Goal: Information Seeking & Learning: Learn about a topic

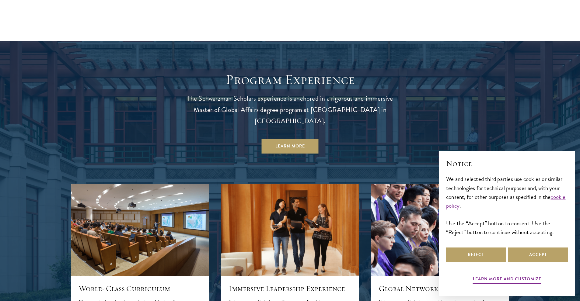
scroll to position [585, 0]
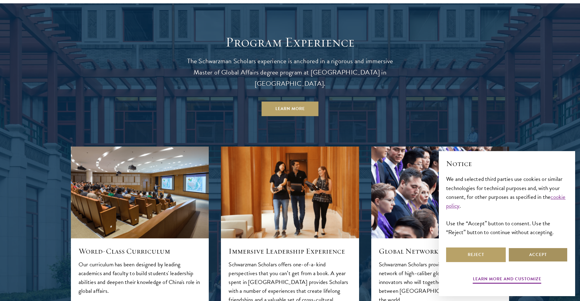
click at [533, 251] on button "Accept" at bounding box center [538, 255] width 60 height 15
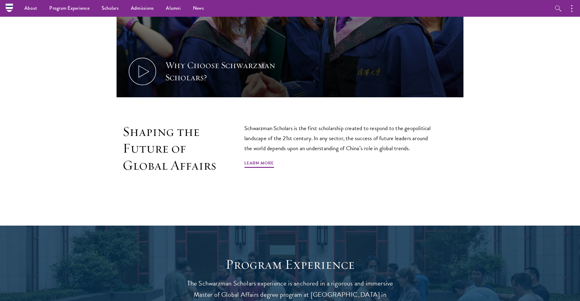
scroll to position [251, 0]
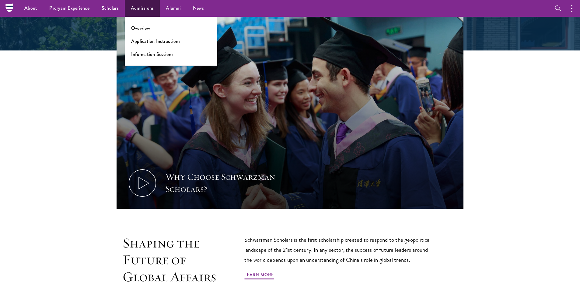
click at [134, 5] on link "Admissions" at bounding box center [142, 8] width 35 height 17
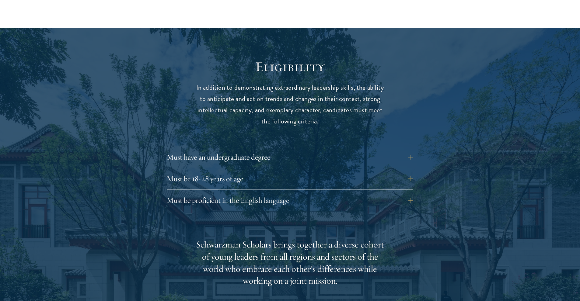
scroll to position [776, 0]
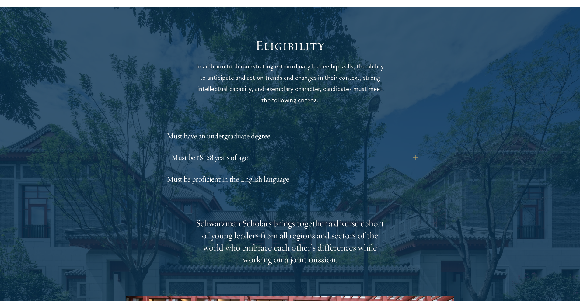
click at [214, 150] on button "Must be 18-28 years of age" at bounding box center [294, 157] width 246 height 15
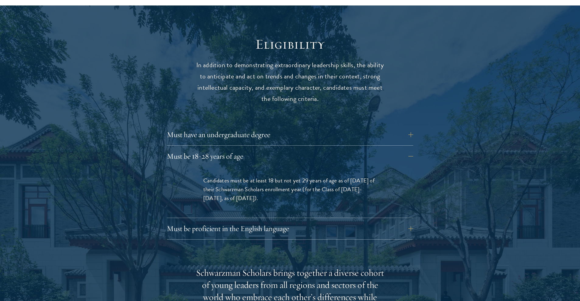
scroll to position [788, 0]
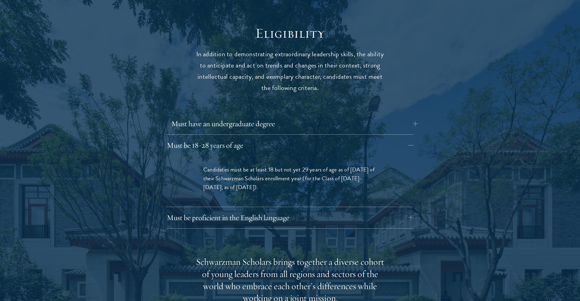
click at [185, 117] on button "Must have an undergraduate degree" at bounding box center [294, 124] width 246 height 15
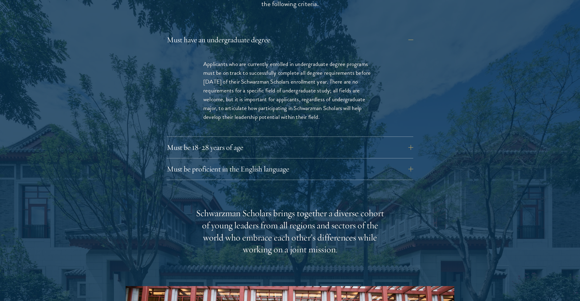
scroll to position [873, 0]
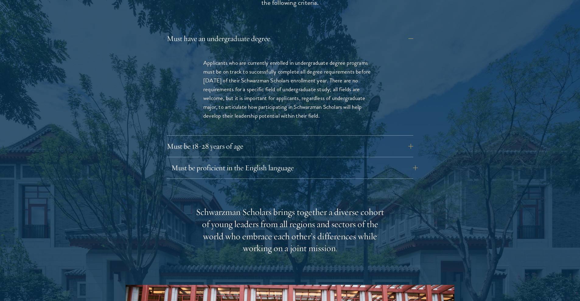
click at [183, 161] on button "Must be proficient in the English language" at bounding box center [294, 168] width 246 height 15
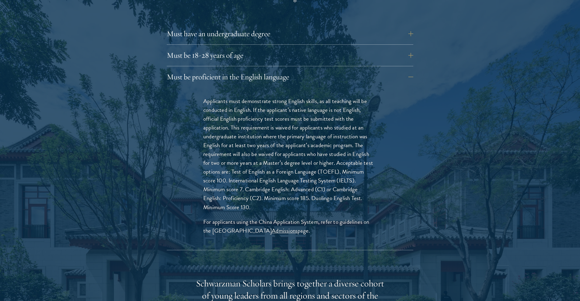
scroll to position [879, 0]
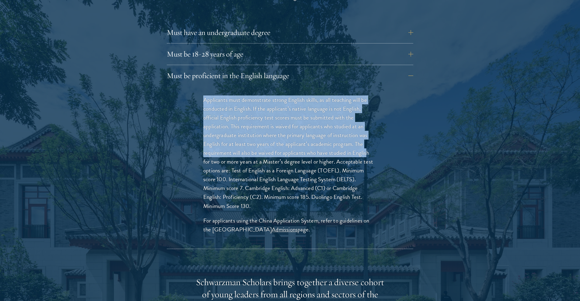
drag, startPoint x: 196, startPoint y: 82, endPoint x: 367, endPoint y: 132, distance: 178.4
click at [367, 132] on div "Applicants must demonstrate strong English skills, as all teaching will be cond…" at bounding box center [290, 167] width 210 height 163
click at [367, 132] on p "Applicants must demonstrate strong English skills, as all teaching will be cond…" at bounding box center [289, 153] width 173 height 115
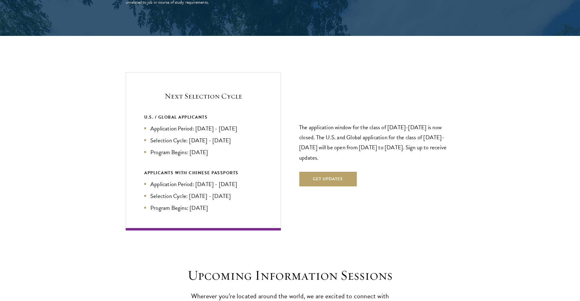
scroll to position [1412, 0]
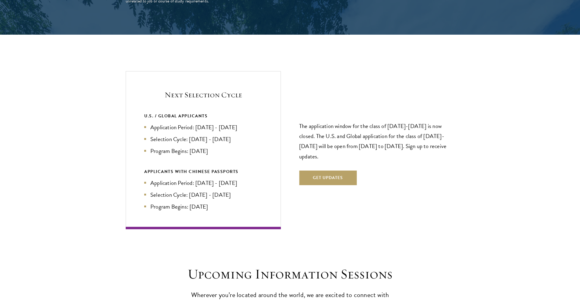
drag, startPoint x: 141, startPoint y: 106, endPoint x: 224, endPoint y: 132, distance: 87.2
click at [226, 132] on div "Next Selection Cycle U.S. / GLOBAL APPLICANTS Application Period: Apr 2026 - Se…" at bounding box center [203, 150] width 155 height 158
click at [227, 147] on li "Program Begins: Aug 2027" at bounding box center [203, 151] width 118 height 9
drag, startPoint x: 223, startPoint y: 131, endPoint x: 140, endPoint y: 96, distance: 90.1
click at [140, 96] on div "Next Selection Cycle U.S. / GLOBAL APPLICANTS Application Period: Apr 2026 - Se…" at bounding box center [203, 150] width 155 height 158
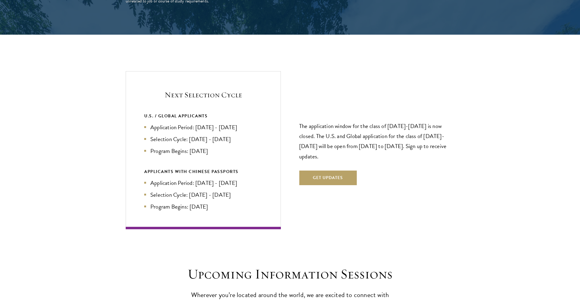
drag, startPoint x: 140, startPoint y: 96, endPoint x: 139, endPoint y: 101, distance: 4.9
click at [140, 98] on div "Next Selection Cycle U.S. / GLOBAL APPLICANTS Application Period: Apr 2026 - Se…" at bounding box center [203, 150] width 155 height 158
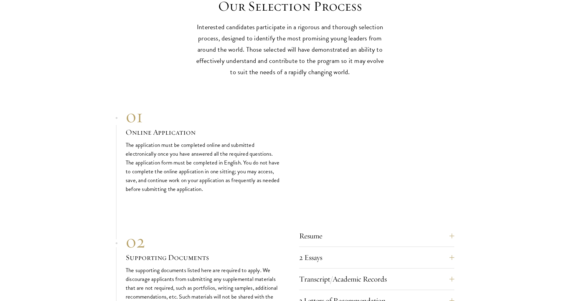
scroll to position [2006, 0]
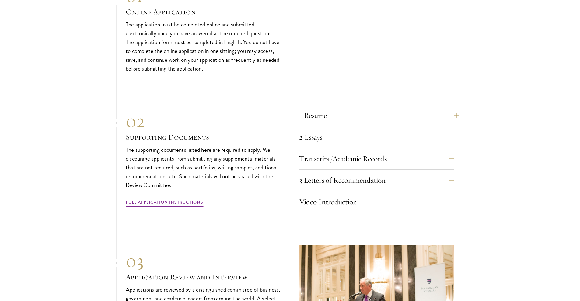
click at [358, 108] on button "Resume" at bounding box center [381, 115] width 155 height 15
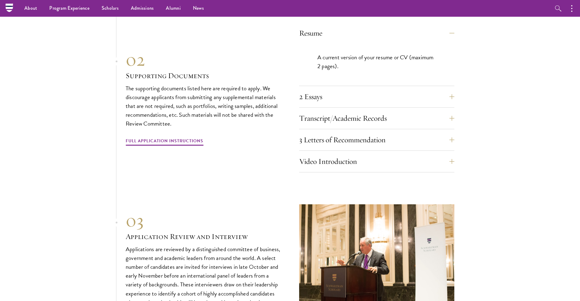
scroll to position [1875, 0]
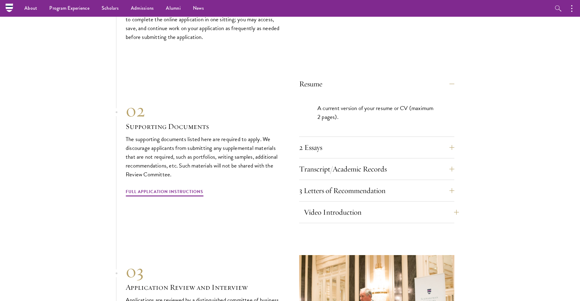
click at [441, 205] on button "Video Introduction" at bounding box center [381, 212] width 155 height 15
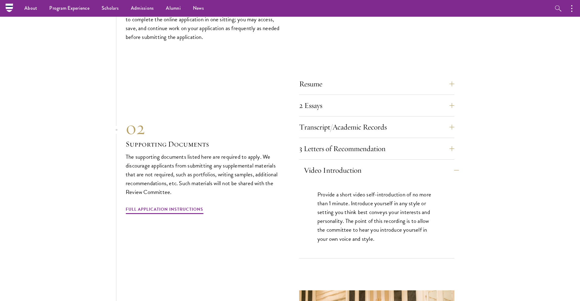
click at [454, 163] on button "Video Introduction" at bounding box center [381, 170] width 155 height 15
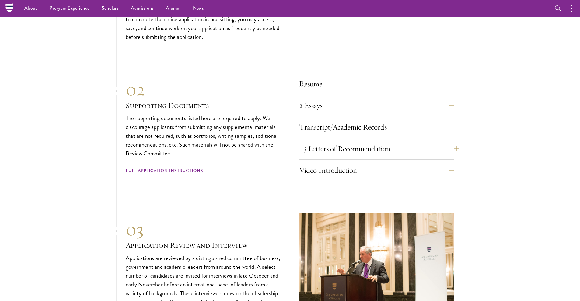
click at [450, 141] on button "3 Letters of Recommendation" at bounding box center [381, 148] width 155 height 15
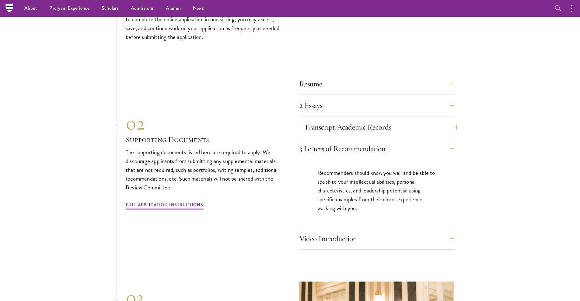
click at [448, 120] on button "Transcript/Academic Records" at bounding box center [381, 127] width 155 height 15
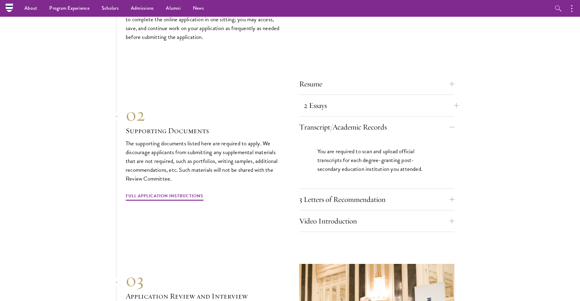
click at [429, 98] on button "2 Essays" at bounding box center [381, 105] width 155 height 15
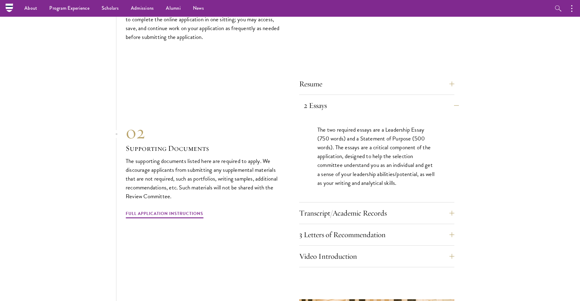
click at [429, 98] on button "2 Essays" at bounding box center [381, 105] width 155 height 15
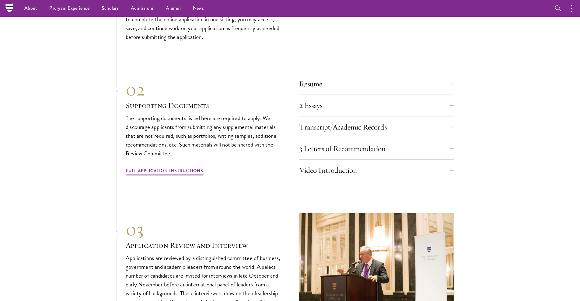
scroll to position [1884, 0]
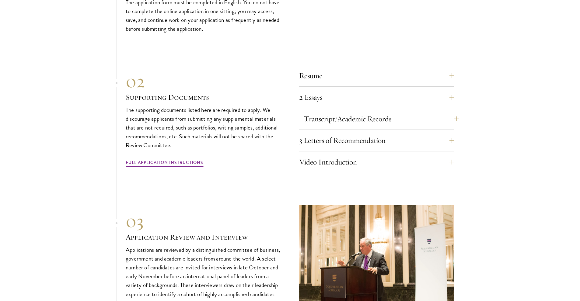
click at [339, 112] on button "Transcript/Academic Records" at bounding box center [381, 119] width 155 height 15
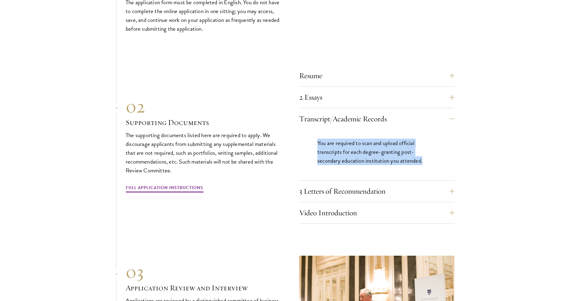
drag, startPoint x: 298, startPoint y: 119, endPoint x: 451, endPoint y: 141, distance: 154.9
click at [451, 141] on div "Resume A current version of your resume or CV (maximum 2 pages). 2 Essays The t…" at bounding box center [290, 144] width 329 height 159
click at [451, 141] on div "You are required to scan and upload official transcripts for each degree-granti…" at bounding box center [376, 155] width 155 height 51
drag, startPoint x: 443, startPoint y: 141, endPoint x: 316, endPoint y: 120, distance: 128.2
click at [316, 130] on div "You are required to scan and upload official transcripts for each degree-granti…" at bounding box center [376, 155] width 155 height 51
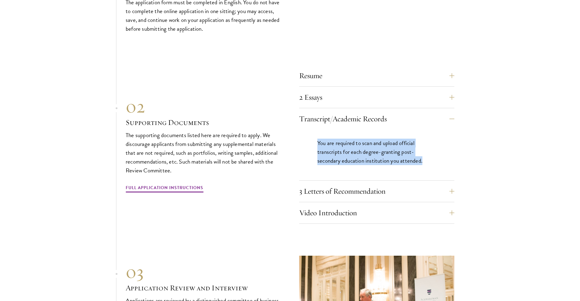
click at [316, 130] on div "You are required to scan and upload official transcripts for each degree-granti…" at bounding box center [376, 155] width 155 height 51
drag, startPoint x: 316, startPoint y: 120, endPoint x: 447, endPoint y: 142, distance: 132.7
click at [447, 142] on div "You are required to scan and upload official transcripts for each degree-granti…" at bounding box center [376, 155] width 155 height 51
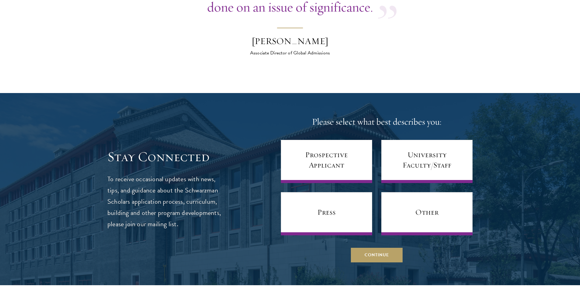
scroll to position [2389, 0]
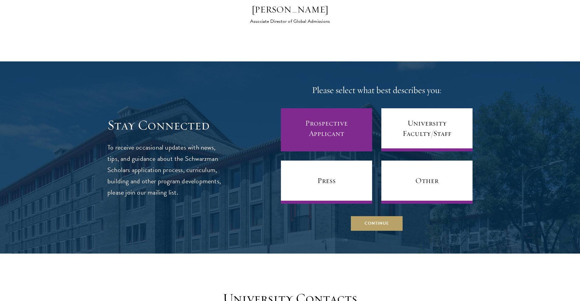
click at [336, 108] on link "Prospective Applicant" at bounding box center [326, 129] width 91 height 43
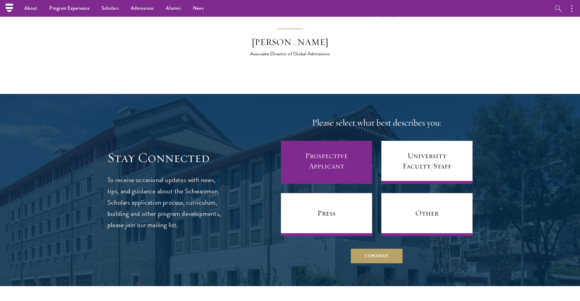
scroll to position [2345, 0]
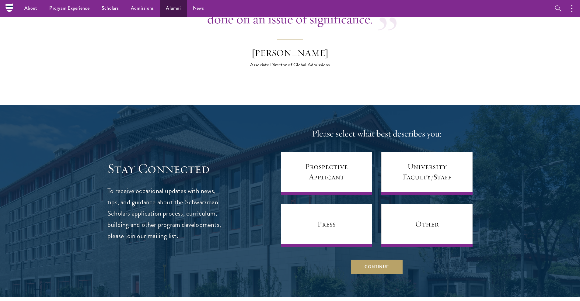
click at [165, 9] on link "Alumni" at bounding box center [173, 8] width 27 height 17
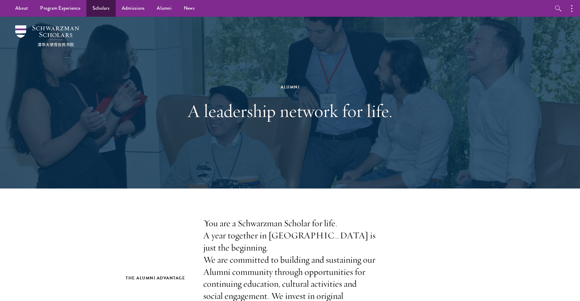
click at [105, 9] on link "Scholars" at bounding box center [100, 8] width 29 height 17
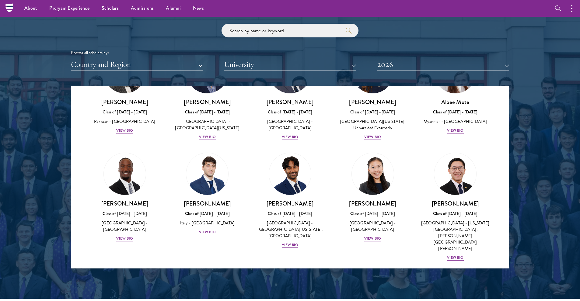
scroll to position [2086, 0]
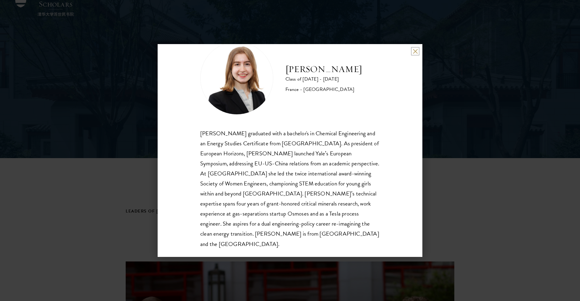
scroll to position [32, 0]
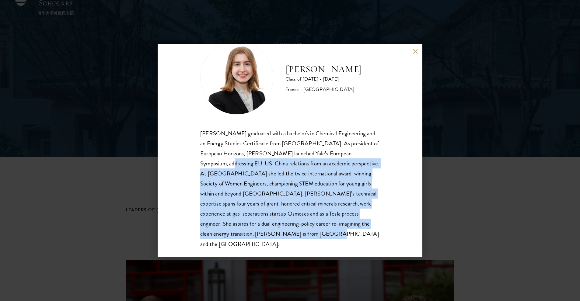
drag, startPoint x: 197, startPoint y: 162, endPoint x: 332, endPoint y: 231, distance: 152.1
click at [332, 231] on div "Anne-Amélie Campant Class of 2025 - 2026 France - Yale University Anne-Amélie C…" at bounding box center [290, 150] width 265 height 213
click at [332, 231] on div "Anne-Amélie Campant graduated with a bachelor's in Chemical Engineering and an …" at bounding box center [290, 188] width 180 height 121
drag, startPoint x: 332, startPoint y: 231, endPoint x: 351, endPoint y: 162, distance: 72.1
click at [351, 162] on div "Anne-Amélie Campant graduated with a bachelor's in Chemical Engineering and an …" at bounding box center [290, 188] width 180 height 121
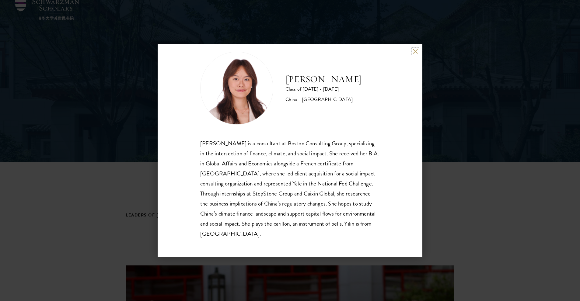
scroll to position [56, 0]
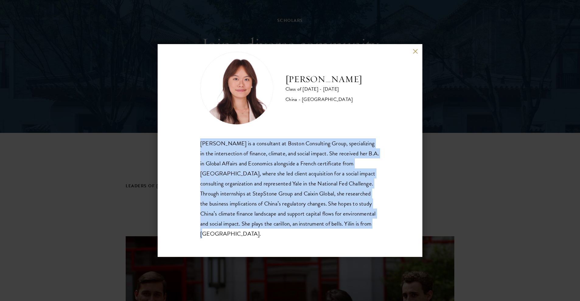
drag, startPoint x: 191, startPoint y: 144, endPoint x: 297, endPoint y: 233, distance: 138.4
click at [297, 233] on div "Yilin Chen Class of 2025 - 2026 China - Yale University Yilin Chen is a consult…" at bounding box center [290, 150] width 265 height 213
click at [296, 233] on div "Yilin Chen is a consultant at Boston Consulting Group, specializing in the inte…" at bounding box center [290, 188] width 180 height 100
drag, startPoint x: 296, startPoint y: 233, endPoint x: 197, endPoint y: 143, distance: 134.0
click at [197, 143] on div "Yilin Chen Class of 2025 - 2026 China - Yale University Yilin Chen is a consult…" at bounding box center [290, 150] width 265 height 213
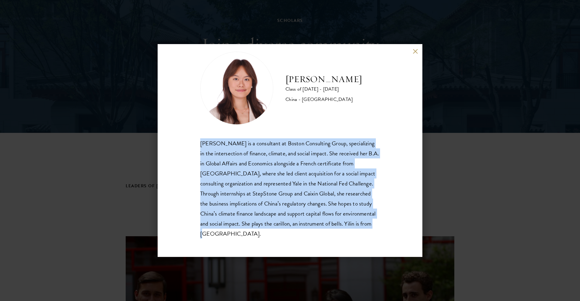
click at [197, 143] on div "Yilin Chen Class of 2025 - 2026 China - Yale University Yilin Chen is a consult…" at bounding box center [290, 150] width 265 height 213
drag, startPoint x: 197, startPoint y: 143, endPoint x: 308, endPoint y: 235, distance: 143.8
click at [308, 235] on div "Yilin Chen Class of 2025 - 2026 China - Yale University Yilin Chen is a consult…" at bounding box center [290, 150] width 265 height 213
click at [308, 235] on div "Yilin Chen is a consultant at Boston Consulting Group, specializing in the inte…" at bounding box center [290, 188] width 180 height 100
drag, startPoint x: 308, startPoint y: 235, endPoint x: 179, endPoint y: 138, distance: 161.2
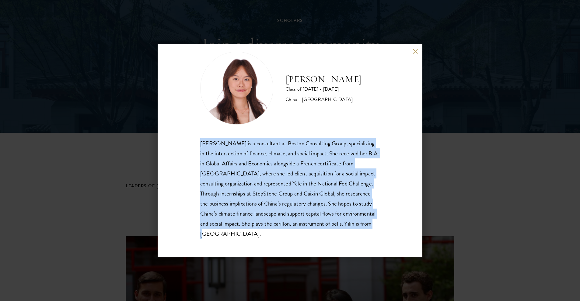
click at [179, 139] on div "Yilin Chen Class of 2025 - 2026 China - Yale University Yilin Chen is a consult…" at bounding box center [290, 150] width 265 height 213
click at [179, 138] on div "Yilin Chen Class of 2025 - 2026 China - Yale University Yilin Chen is a consult…" at bounding box center [290, 150] width 265 height 213
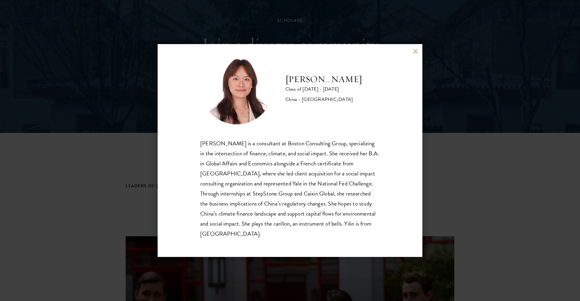
click at [416, 51] on button at bounding box center [415, 51] width 5 height 5
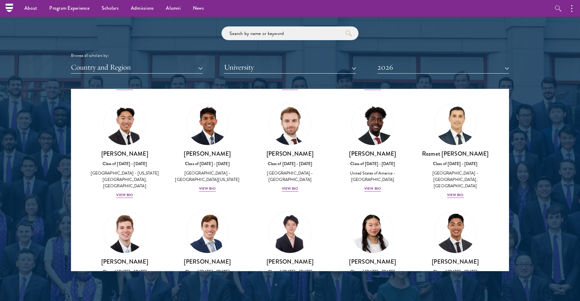
scroll to position [2751, 0]
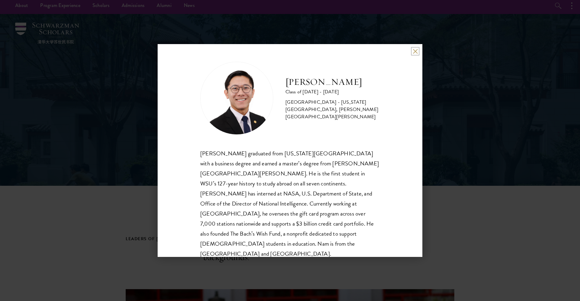
scroll to position [4, 0]
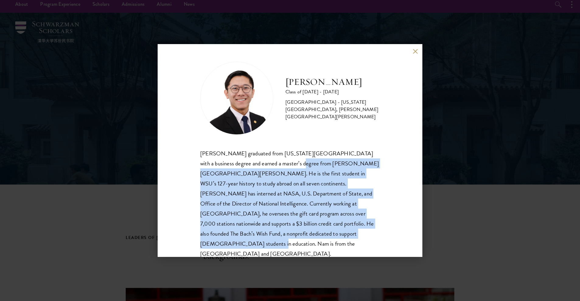
drag, startPoint x: 278, startPoint y: 160, endPoint x: 329, endPoint y: 229, distance: 86.0
click at [329, 229] on div "Nam Nguyen graduated from Washington State University with a business degree an…" at bounding box center [290, 203] width 180 height 111
click at [328, 229] on div "Nam Nguyen graduated from Washington State University with a business degree an…" at bounding box center [290, 203] width 180 height 111
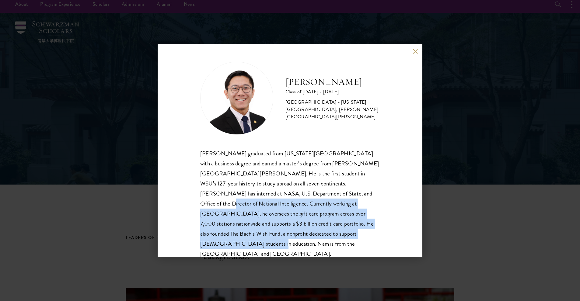
drag, startPoint x: 320, startPoint y: 229, endPoint x: 308, endPoint y: 192, distance: 38.9
click at [308, 192] on div "Nam Nguyen graduated from Washington State University with a business degree an…" at bounding box center [290, 203] width 180 height 111
drag, startPoint x: 308, startPoint y: 192, endPoint x: 336, endPoint y: 231, distance: 47.7
click at [336, 231] on div "Nam Nguyen graduated from Washington State University with a business degree an…" at bounding box center [290, 203] width 180 height 111
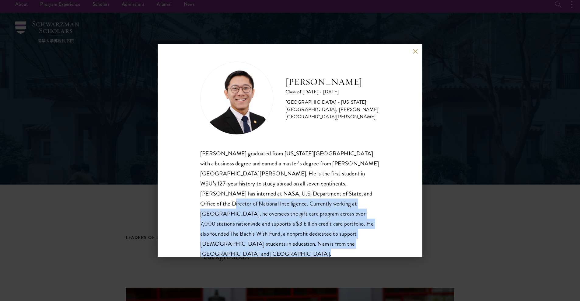
click at [336, 231] on div "Nam Nguyen graduated from Washington State University with a business degree an…" at bounding box center [290, 203] width 180 height 111
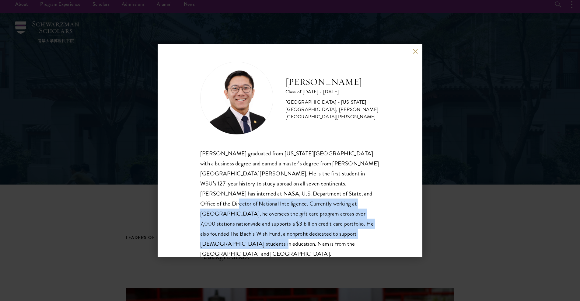
drag, startPoint x: 336, startPoint y: 231, endPoint x: 310, endPoint y: 193, distance: 45.7
click at [310, 193] on div "Nam Nguyen graduated from Washington State University with a business degree an…" at bounding box center [290, 203] width 180 height 111
drag, startPoint x: 310, startPoint y: 193, endPoint x: 326, endPoint y: 233, distance: 42.7
click at [326, 233] on div "Nam Nguyen graduated from Washington State University with a business degree an…" at bounding box center [290, 203] width 180 height 111
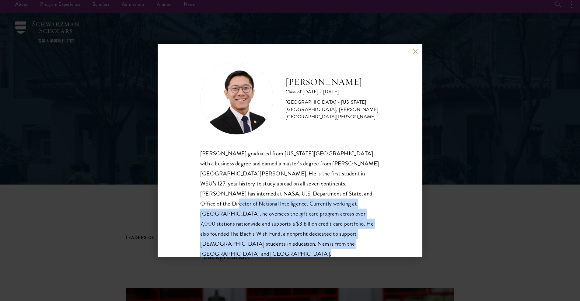
click at [326, 233] on div "Nam Nguyen graduated from Washington State University with a business degree an…" at bounding box center [290, 203] width 180 height 111
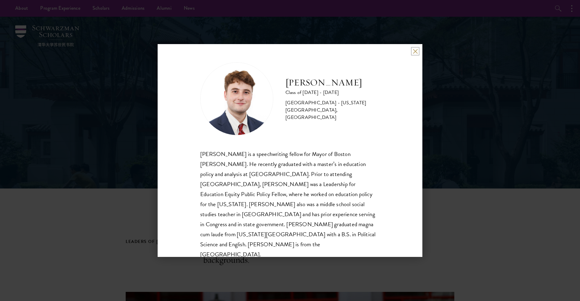
scroll to position [10, 0]
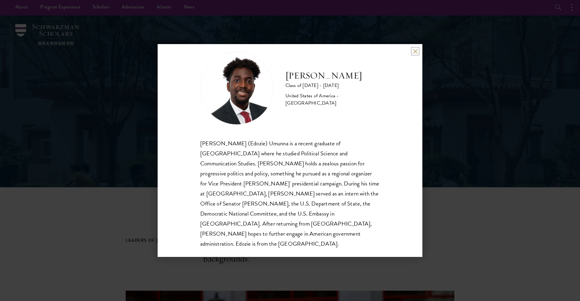
scroll to position [2, 0]
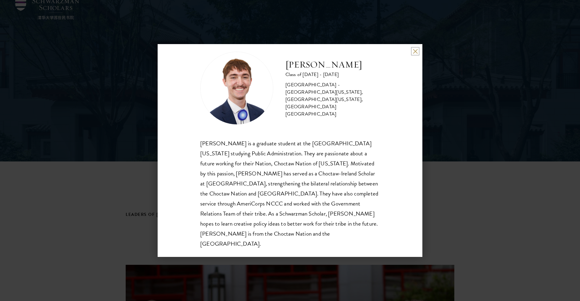
scroll to position [28, 0]
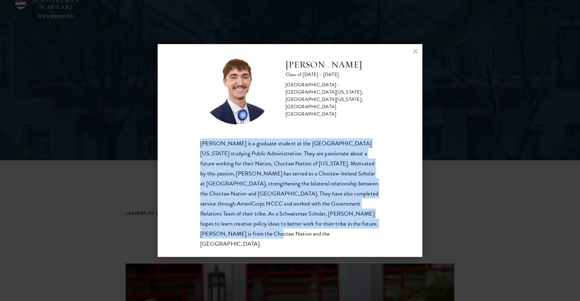
drag, startPoint x: 195, startPoint y: 142, endPoint x: 317, endPoint y: 236, distance: 154.2
click at [317, 236] on div "[PERSON_NAME] Class of [DATE] - [DATE] [GEOGRAPHIC_DATA] - [GEOGRAPHIC_DATA][US…" at bounding box center [290, 150] width 265 height 213
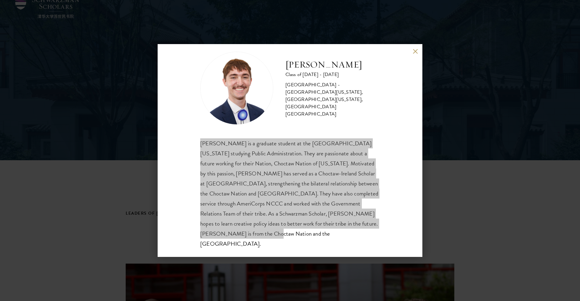
scroll to position [30, 0]
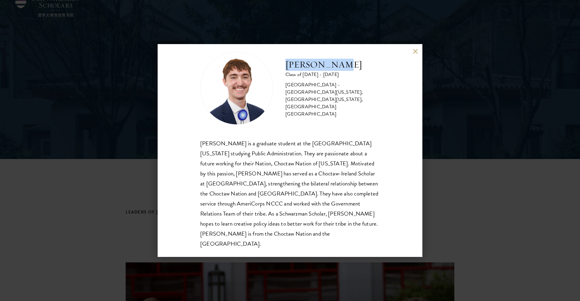
drag, startPoint x: 286, startPoint y: 72, endPoint x: 343, endPoint y: 75, distance: 56.7
click at [343, 71] on h2 "[PERSON_NAME]" at bounding box center [332, 65] width 94 height 12
copy h2 "[PERSON_NAME]"
